Goal: Task Accomplishment & Management: Complete application form

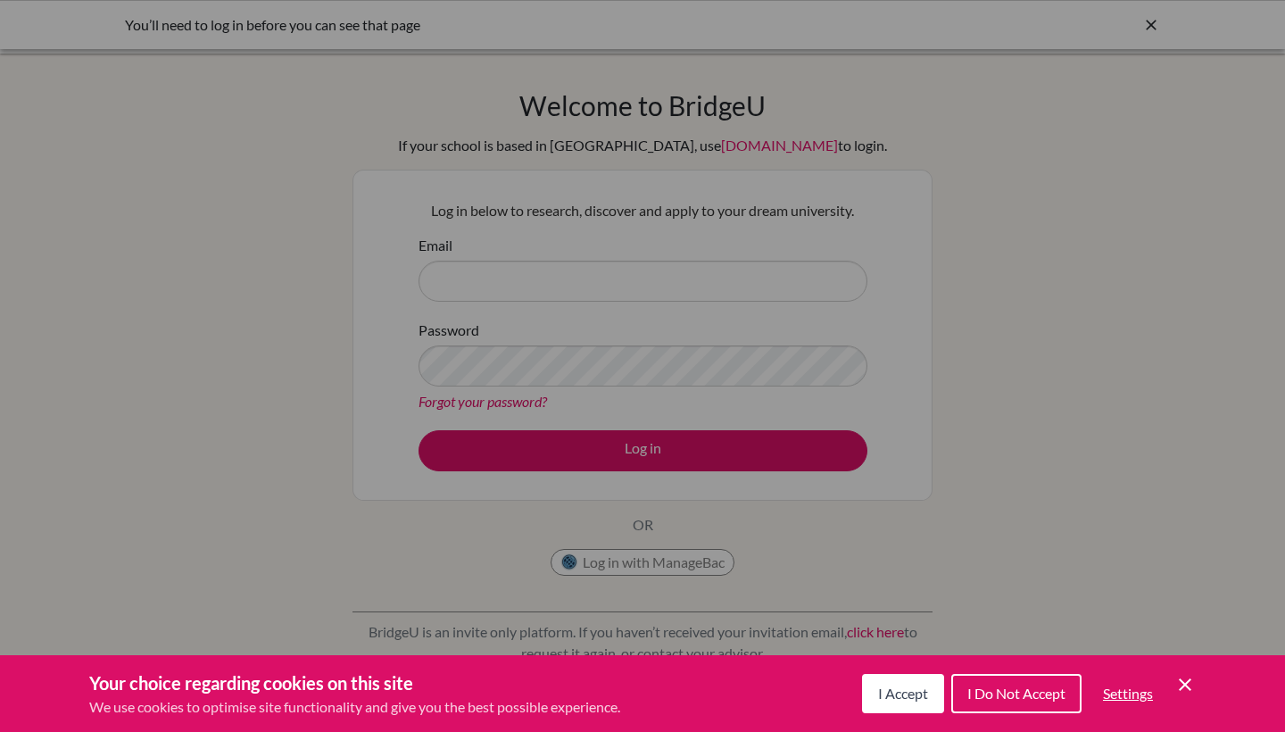
click at [890, 700] on span "I Accept" at bounding box center [903, 693] width 50 height 17
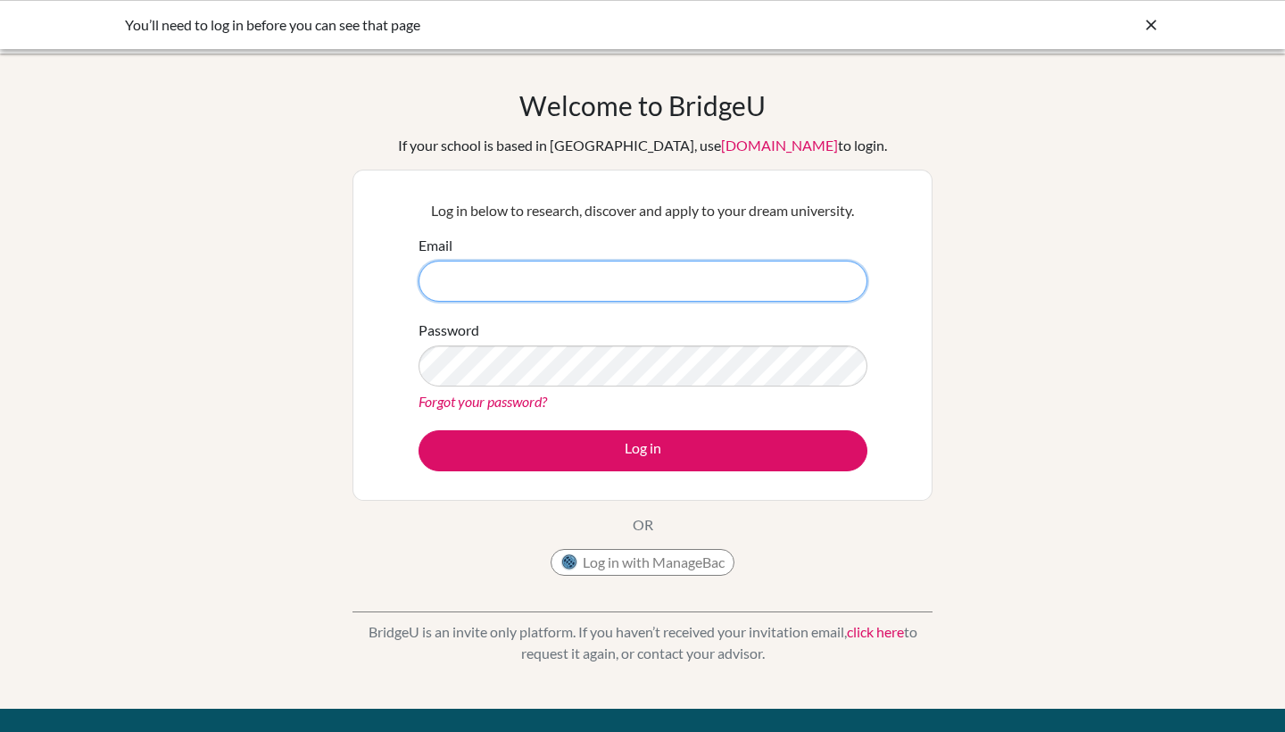
click at [585, 286] on input "Email" at bounding box center [643, 281] width 449 height 41
type input "rcaldwell@isbreda.com"
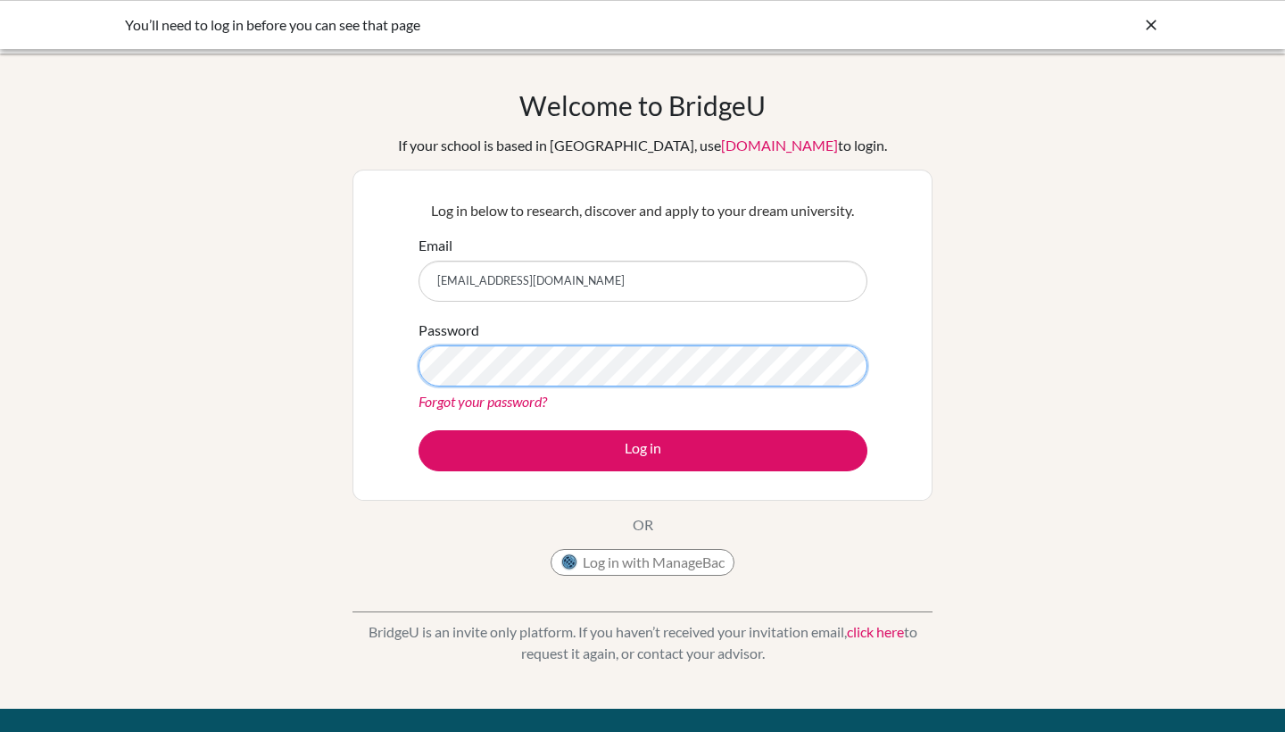
click at [643, 450] on button "Log in" at bounding box center [643, 450] width 449 height 41
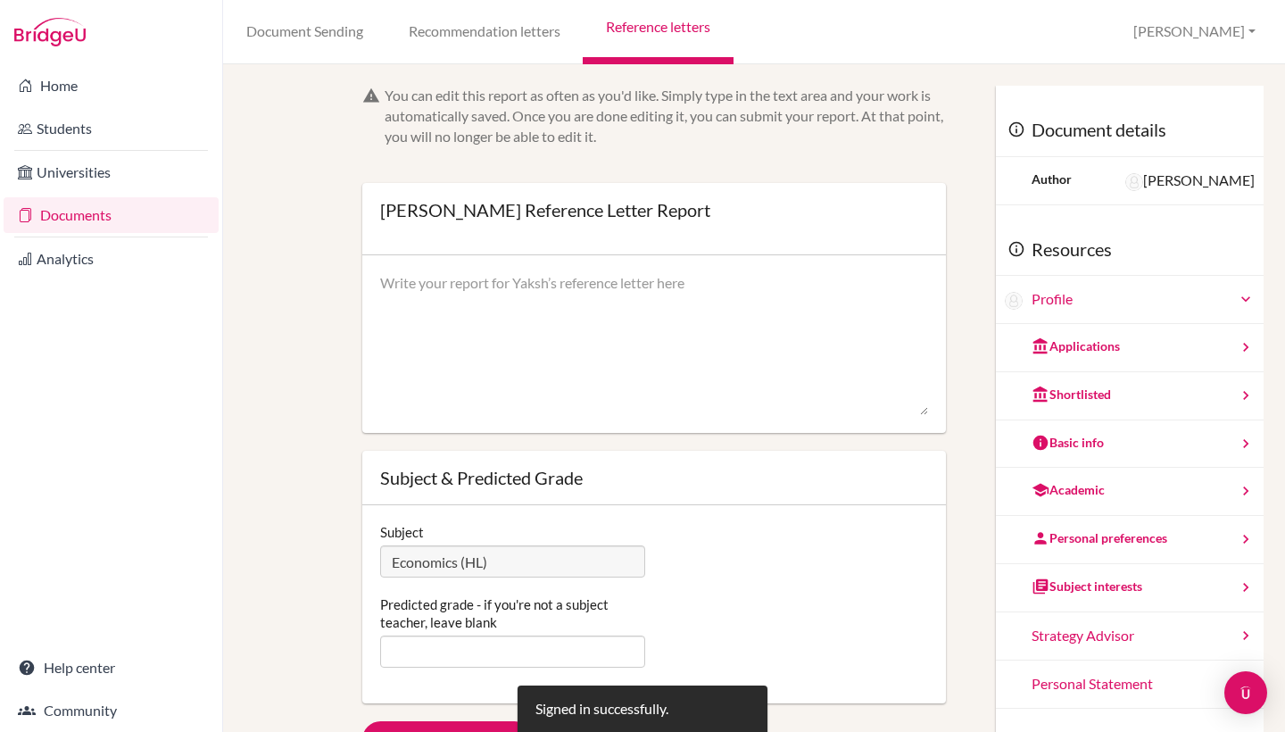
scroll to position [135, 0]
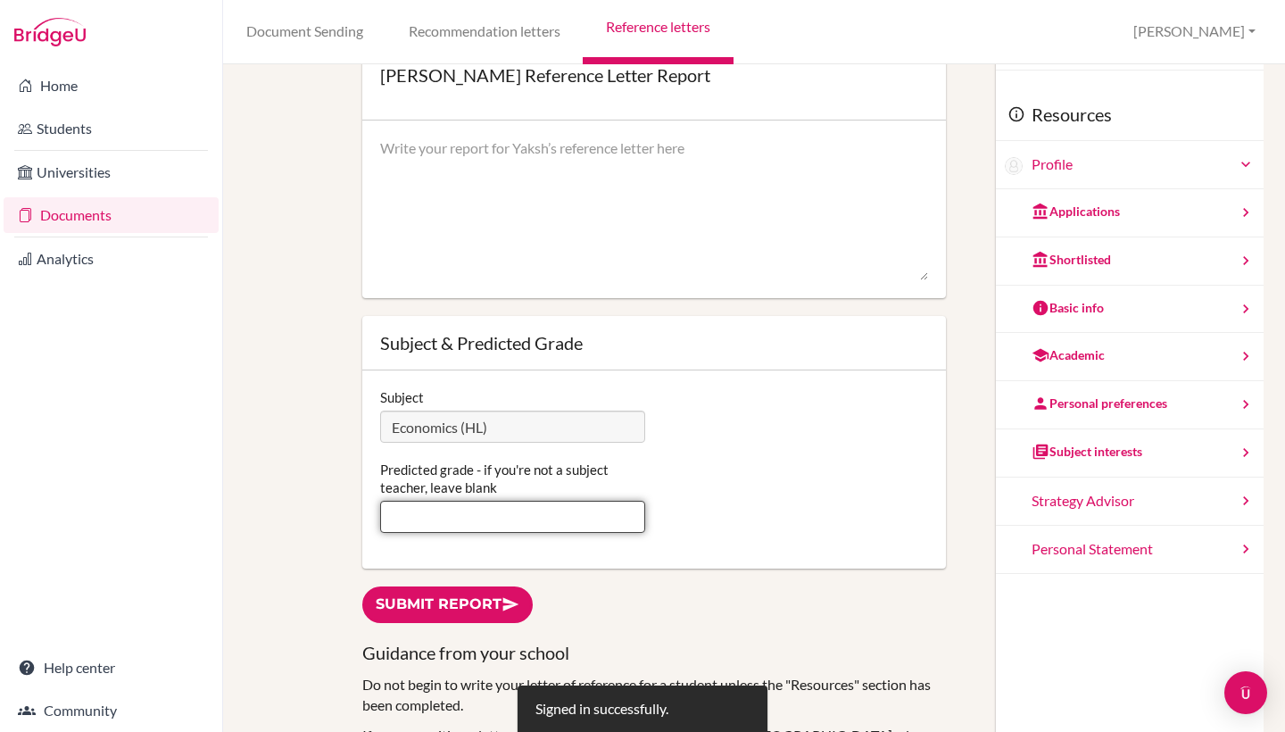
click at [507, 524] on input "Predicted grade - if you're not a subject teacher, leave blank" at bounding box center [512, 517] width 265 height 32
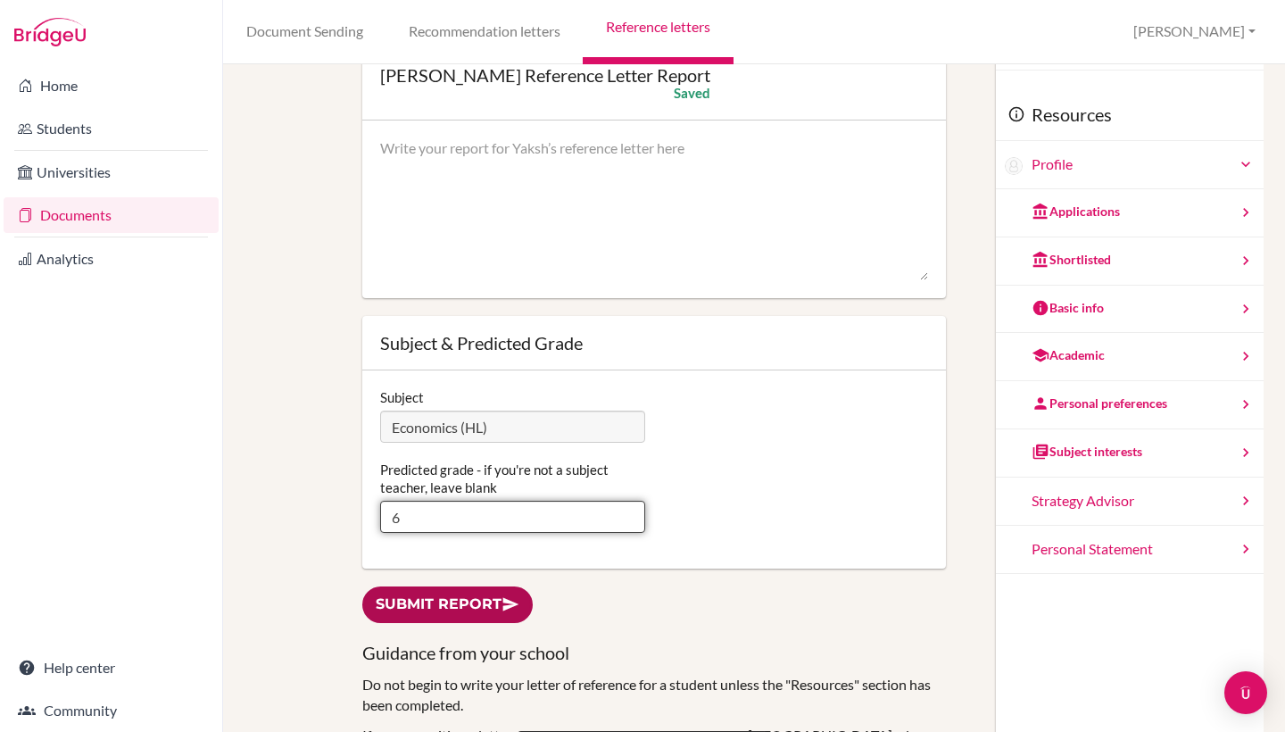
type input "6"
click at [489, 600] on link "Submit report" at bounding box center [447, 604] width 170 height 37
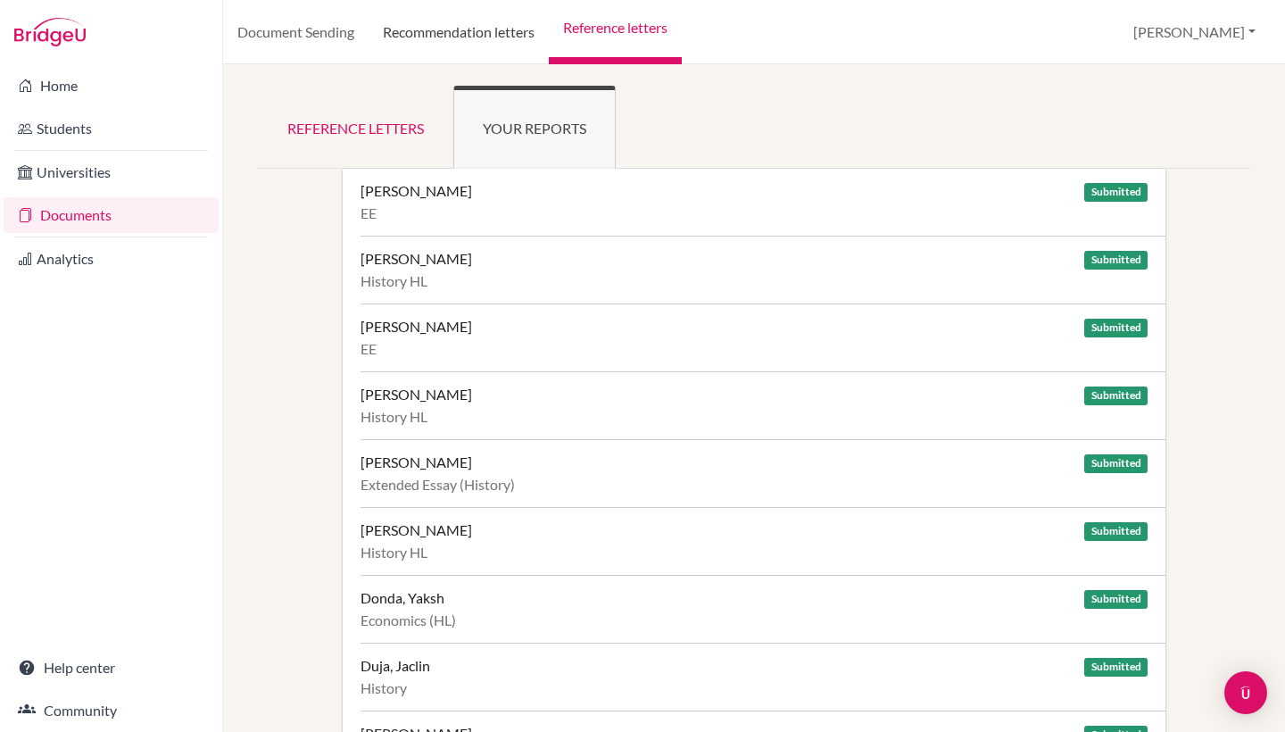
scroll to position [0, 4]
click at [74, 91] on link "Home" at bounding box center [111, 86] width 215 height 36
